Goal: Transaction & Acquisition: Purchase product/service

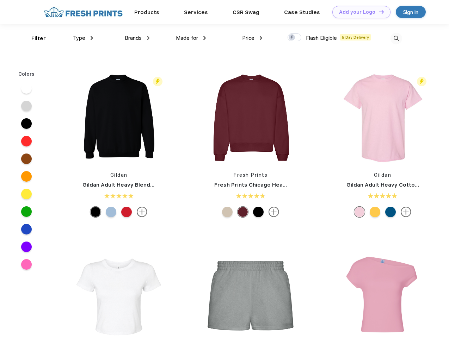
scroll to position [0, 0]
click at [359, 12] on link "Add your Logo Design Tool" at bounding box center [361, 12] width 58 height 12
click at [0, 0] on div "Design Tool" at bounding box center [0, 0] width 0 height 0
click at [378, 12] on link "Add your Logo Design Tool" at bounding box center [361, 12] width 58 height 12
click at [34, 38] on div "Filter" at bounding box center [38, 39] width 14 height 8
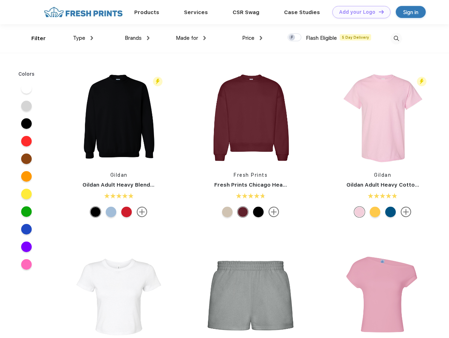
click at [83, 38] on span "Type" at bounding box center [79, 38] width 12 height 6
click at [137, 38] on span "Brands" at bounding box center [133, 38] width 17 height 6
click at [191, 38] on span "Made for" at bounding box center [187, 38] width 22 height 6
click at [252, 38] on span "Price" at bounding box center [248, 38] width 12 height 6
click at [295, 38] on div at bounding box center [295, 37] width 14 height 8
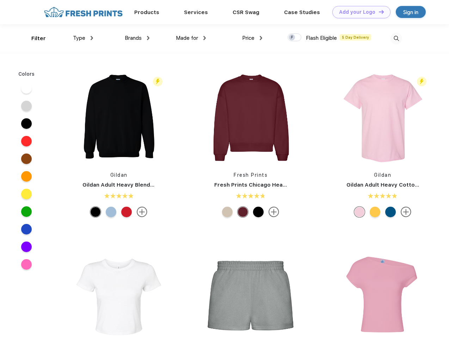
click at [292, 38] on input "checkbox" at bounding box center [290, 35] width 5 height 5
click at [396, 38] on img at bounding box center [397, 39] width 12 height 12
